Goal: Task Accomplishment & Management: Manage account settings

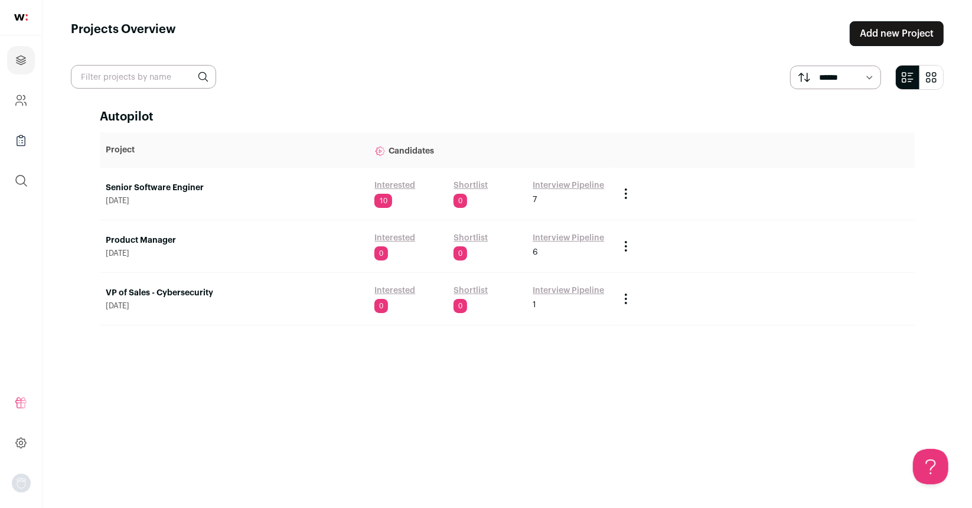
click at [143, 183] on link "Senior Software Enginer" at bounding box center [234, 188] width 257 height 12
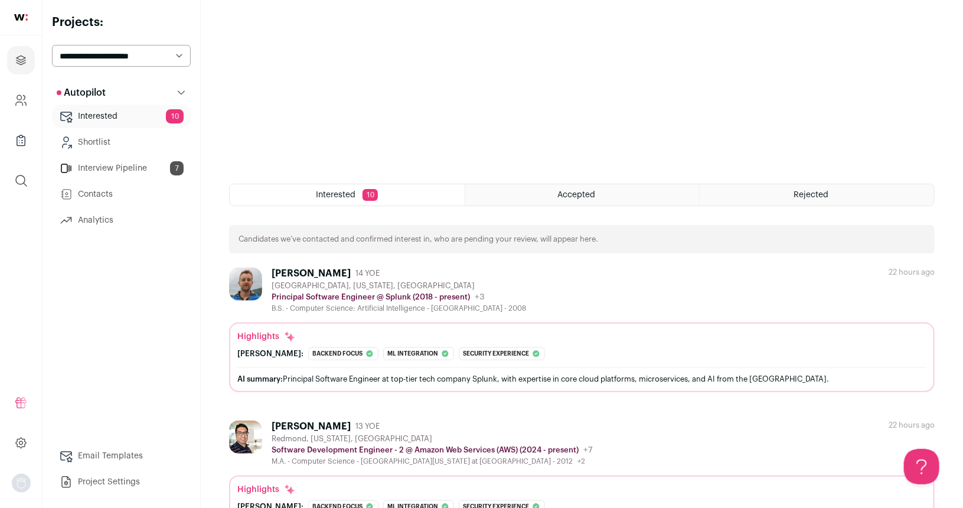
scroll to position [301, 0]
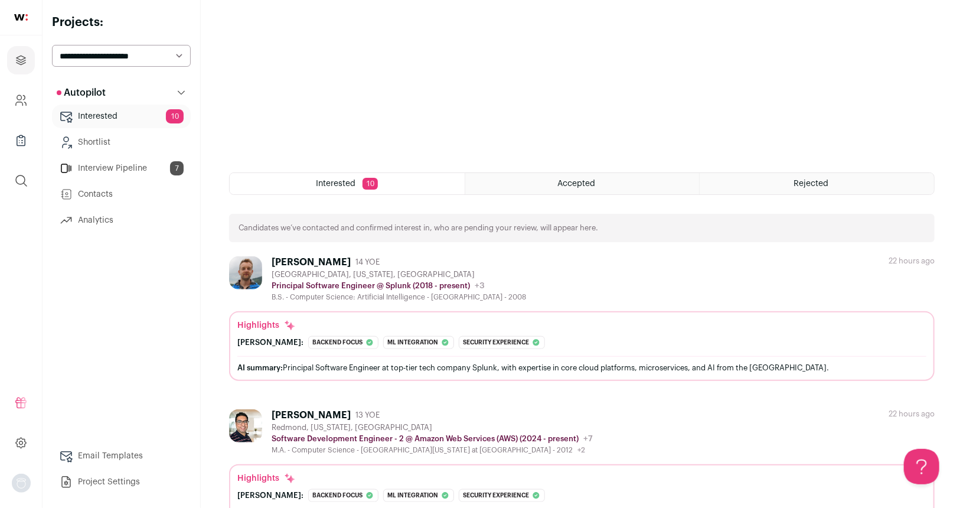
click at [331, 262] on div "[PERSON_NAME]" at bounding box center [311, 262] width 79 height 12
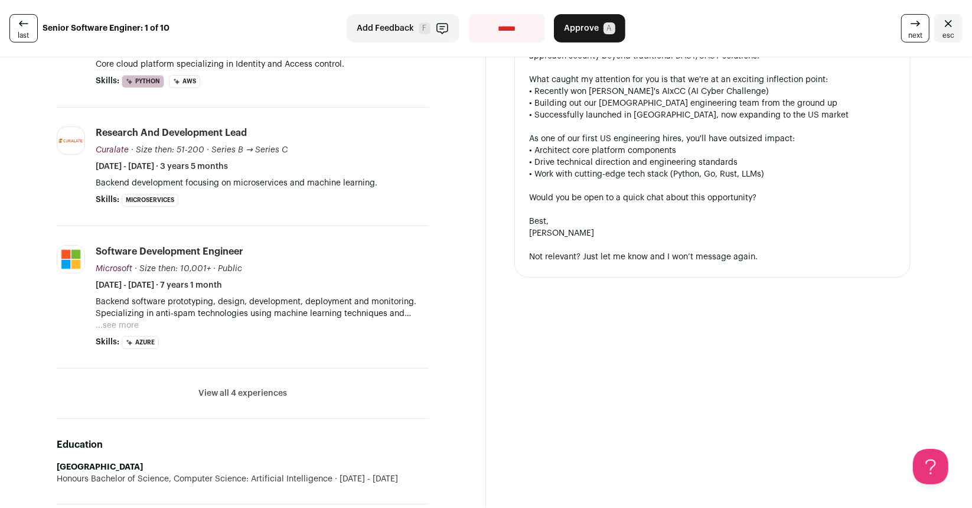
scroll to position [343, 0]
click at [240, 389] on button "View all 4 experiences" at bounding box center [242, 392] width 89 height 12
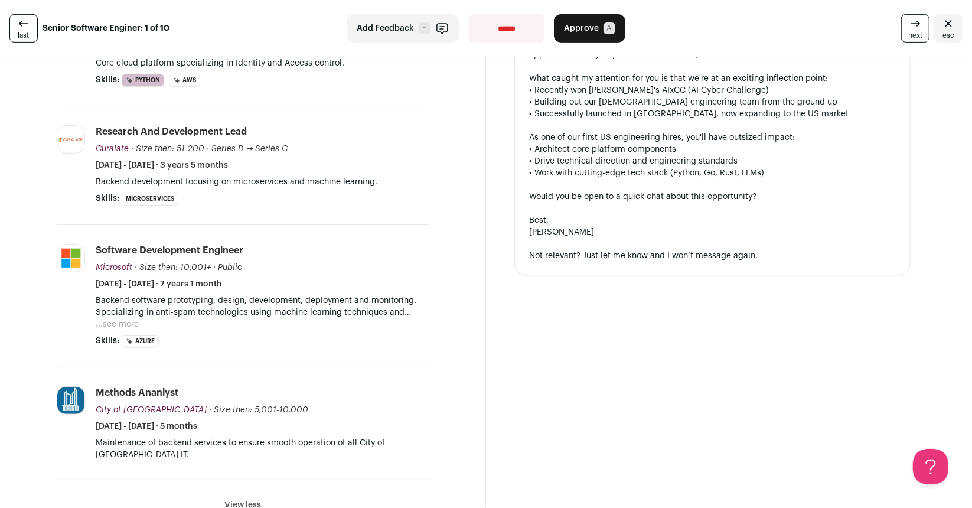
click at [129, 319] on button "...see more" at bounding box center [117, 324] width 43 height 12
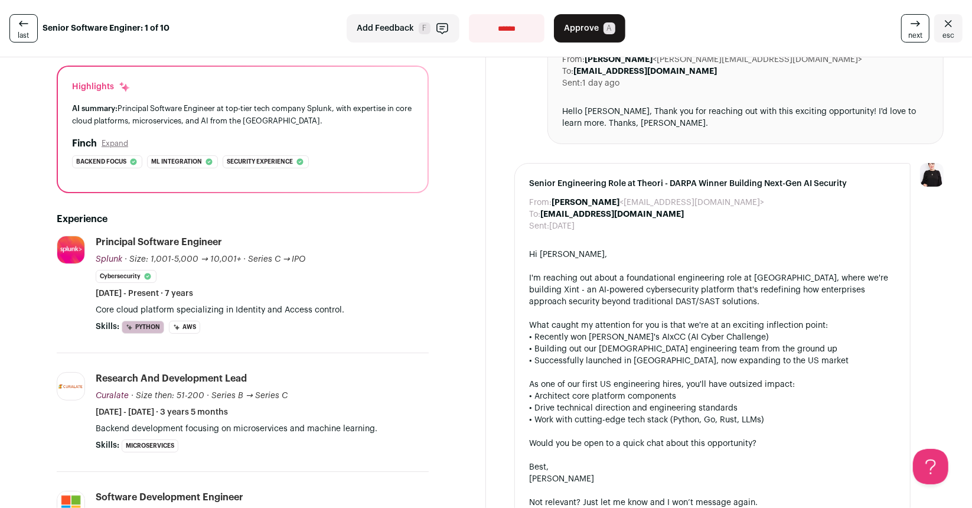
scroll to position [0, 0]
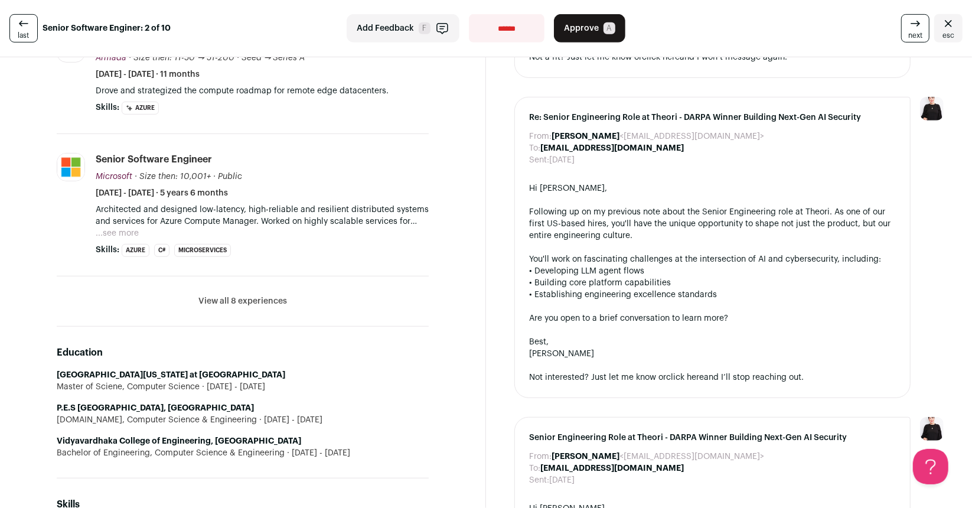
scroll to position [497, 0]
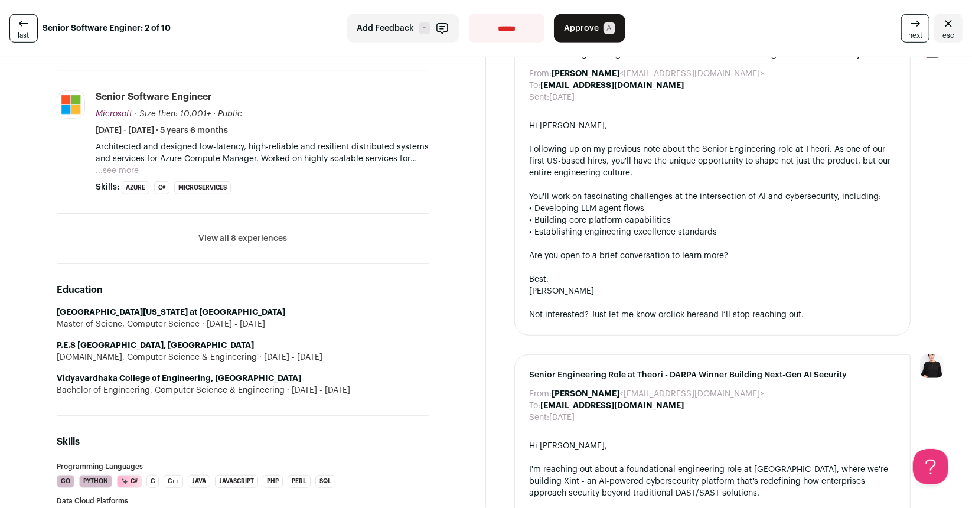
click at [274, 240] on button "View all 8 experiences" at bounding box center [242, 239] width 89 height 12
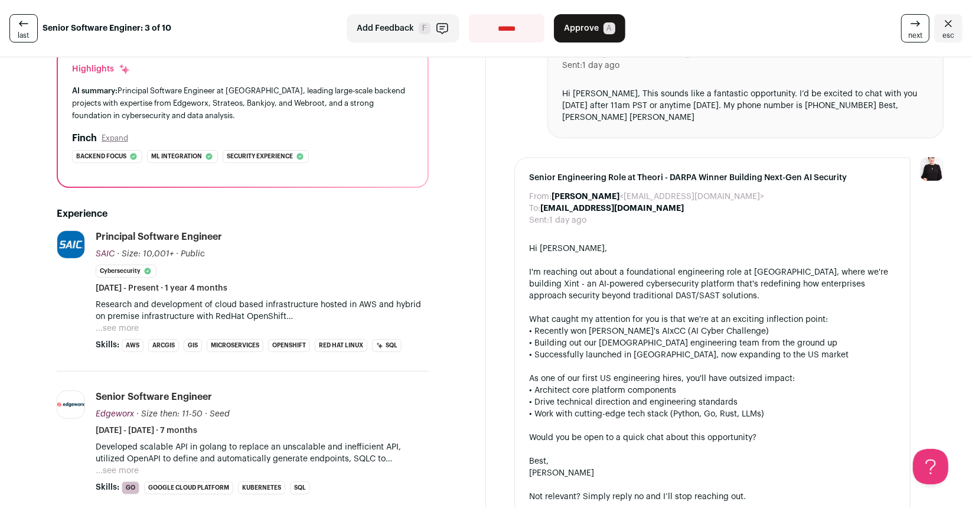
scroll to position [114, 0]
click at [113, 323] on button "...see more" at bounding box center [117, 328] width 43 height 12
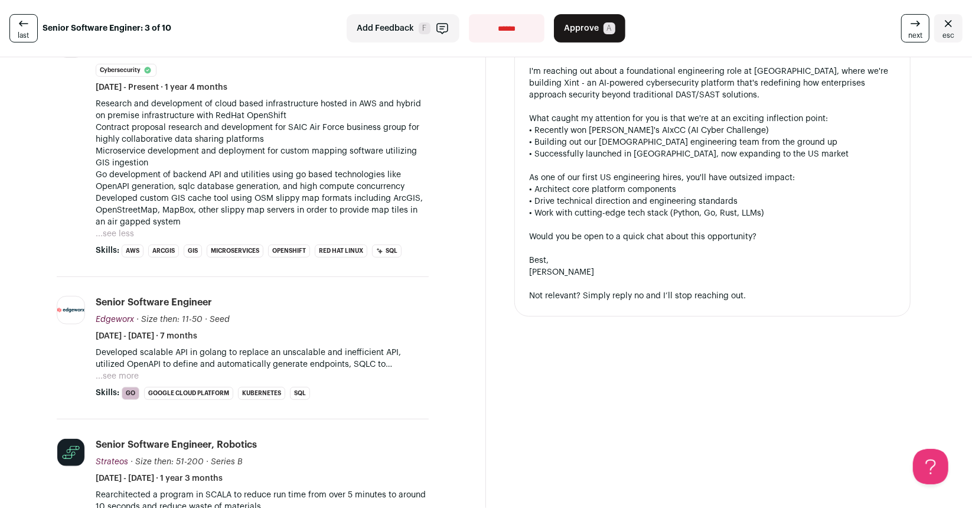
scroll to position [315, 0]
click at [121, 372] on button "...see more" at bounding box center [117, 376] width 43 height 12
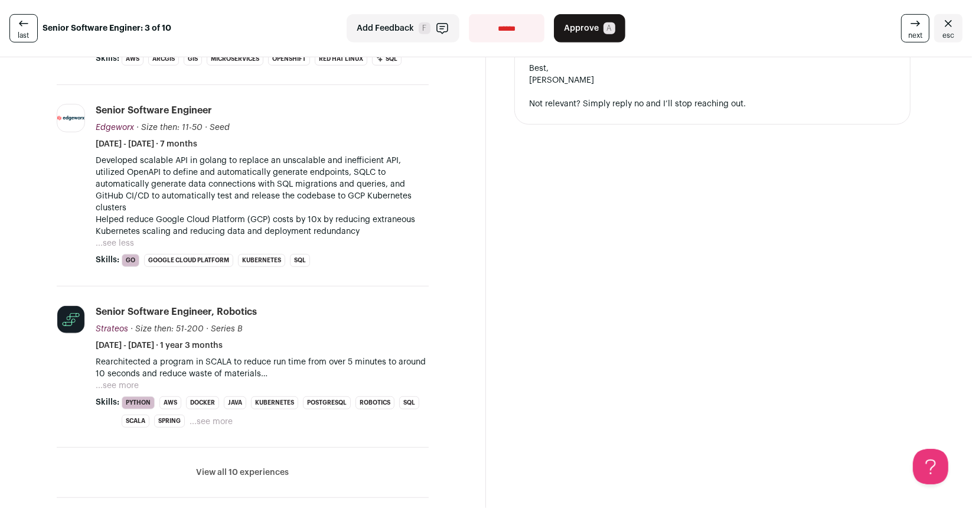
scroll to position [506, 0]
click at [128, 381] on button "...see more" at bounding box center [117, 386] width 43 height 12
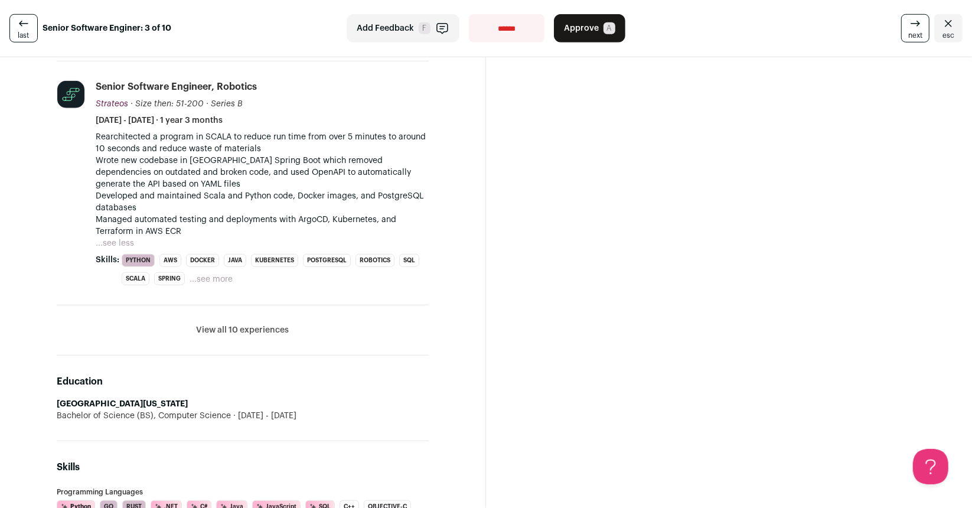
scroll to position [731, 0]
click at [268, 324] on button "View all 10 experiences" at bounding box center [243, 330] width 93 height 12
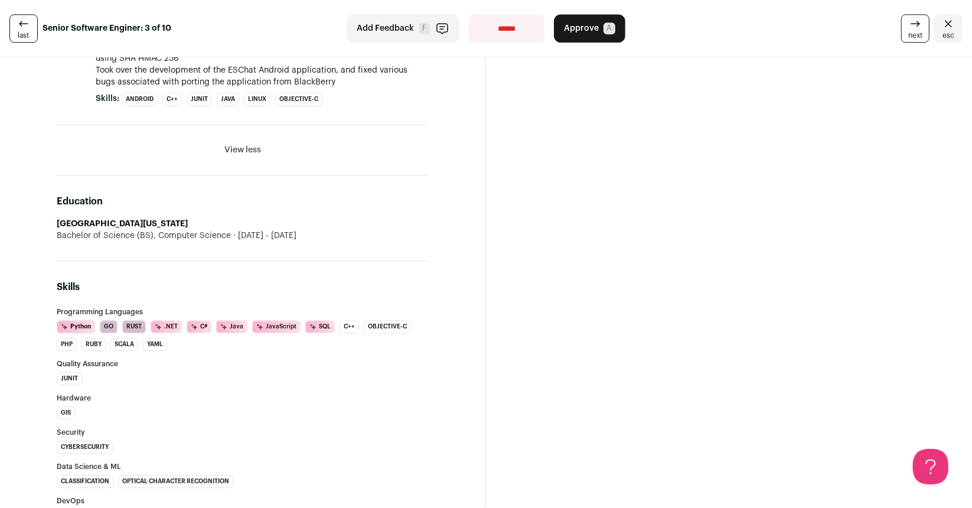
scroll to position [2302, 0]
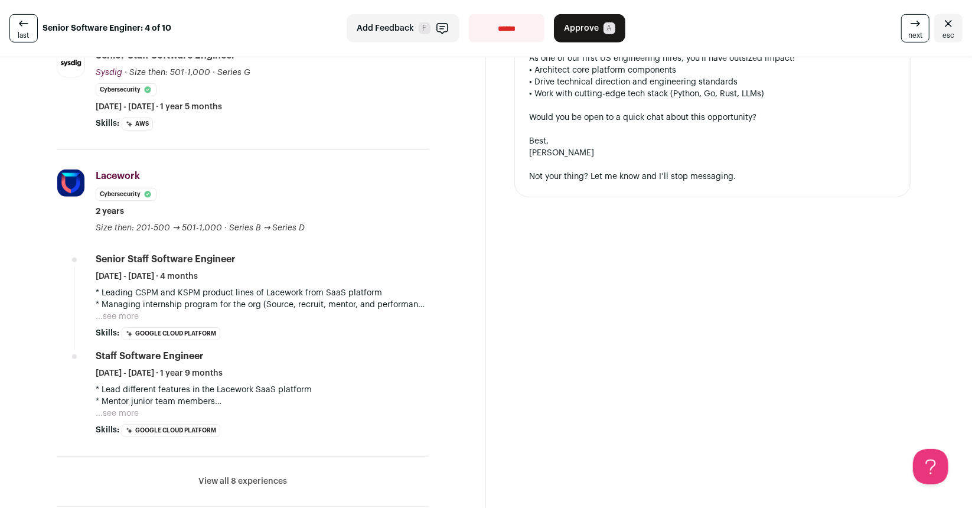
scroll to position [423, 0]
click at [586, 26] on span "Approve" at bounding box center [581, 28] width 35 height 12
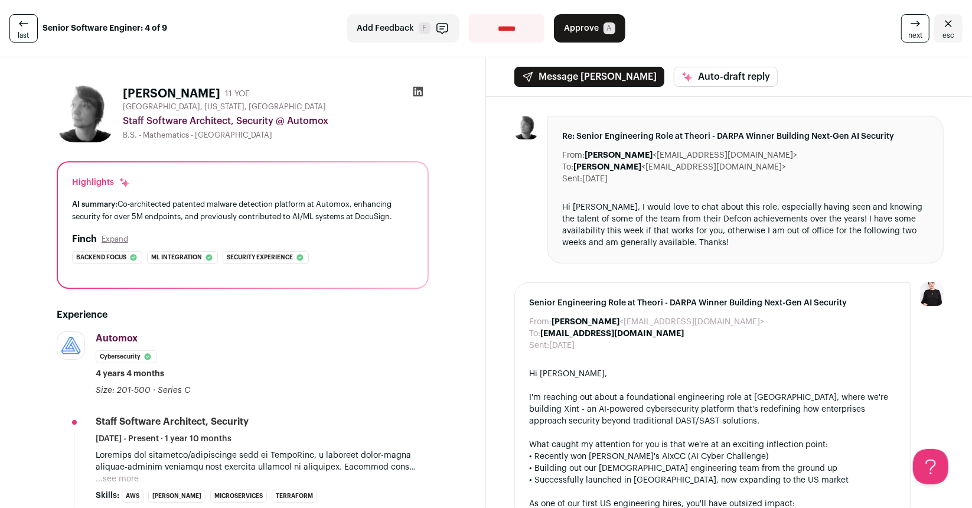
click at [577, 27] on span "Approve" at bounding box center [581, 28] width 35 height 12
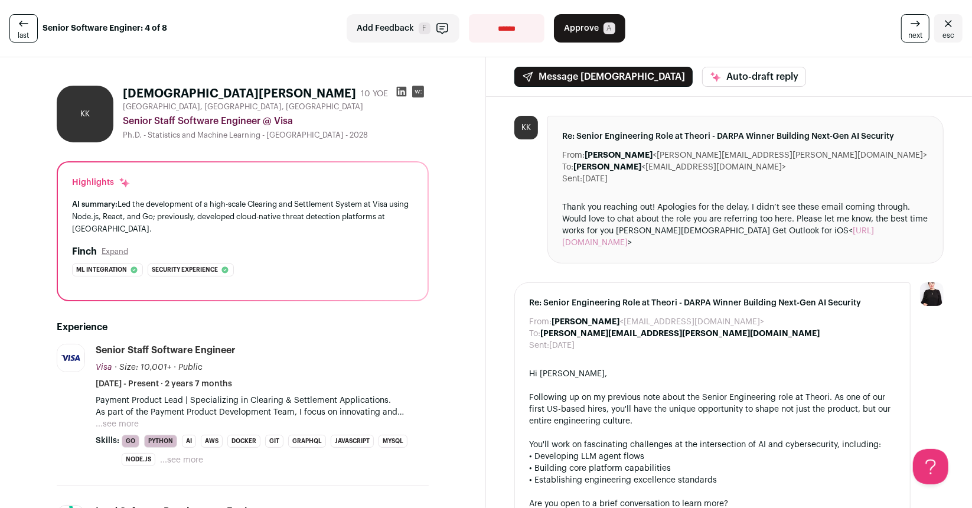
scroll to position [1, 0]
